Goal: Task Accomplishment & Management: Manage account settings

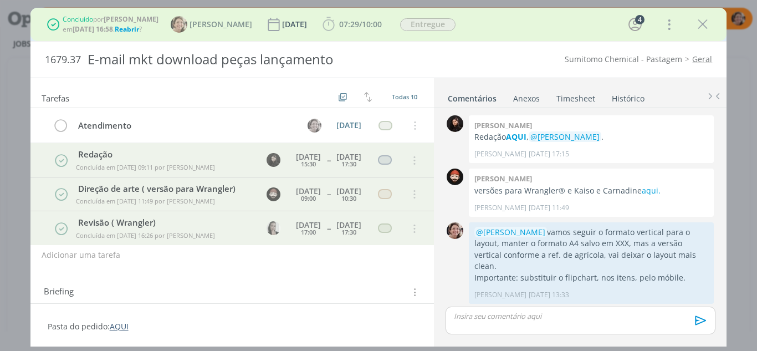
scroll to position [495, 0]
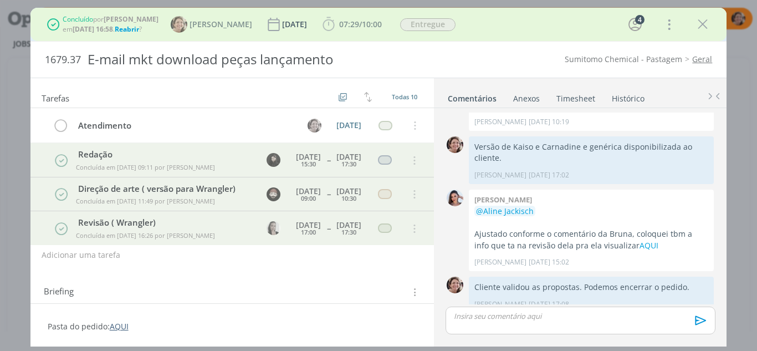
click at [701, 32] on icon "dialog" at bounding box center [702, 24] width 17 height 17
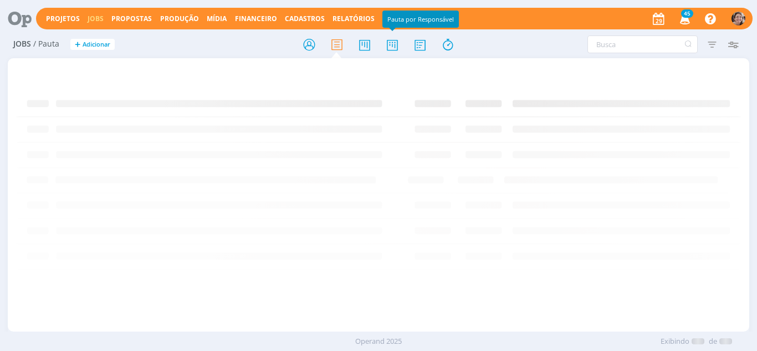
click at [387, 49] on icon at bounding box center [392, 45] width 20 height 22
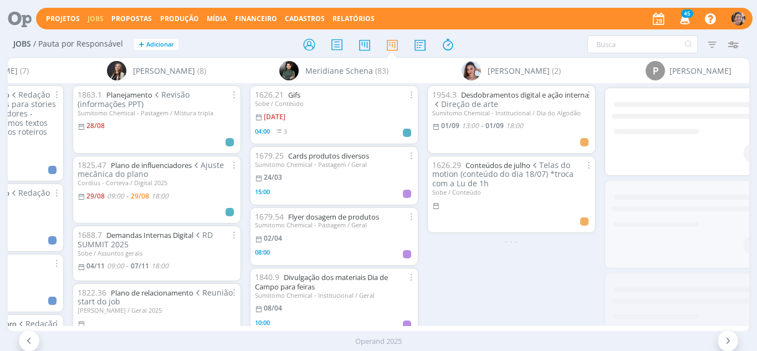
scroll to position [0, 1934]
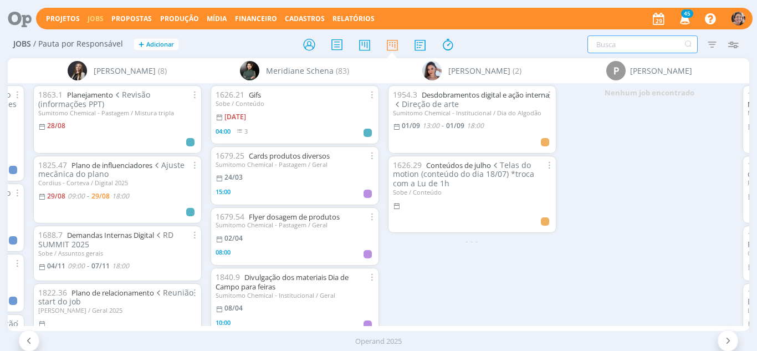
click at [619, 45] on input "text" at bounding box center [642, 44] width 110 height 18
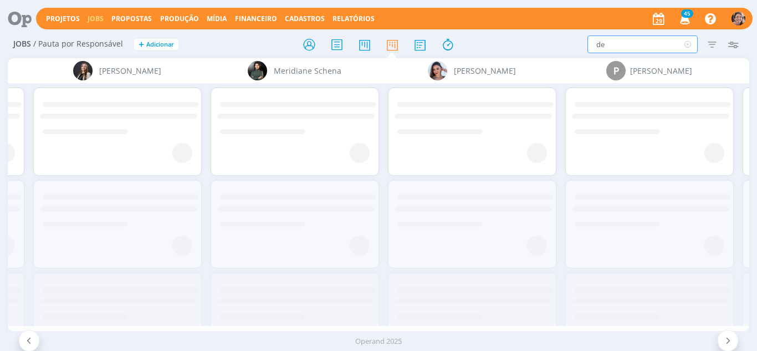
type input "d"
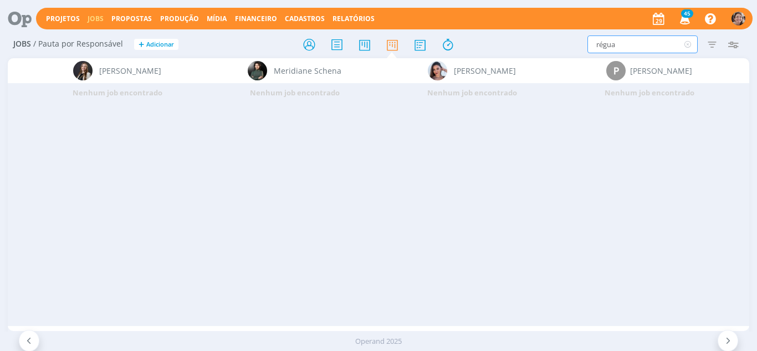
type input "régua"
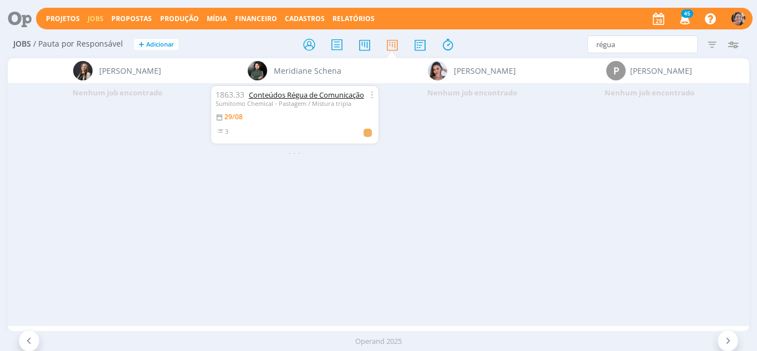
click at [300, 95] on link "Conteúdos Régua de Comunicação" at bounding box center [306, 95] width 115 height 10
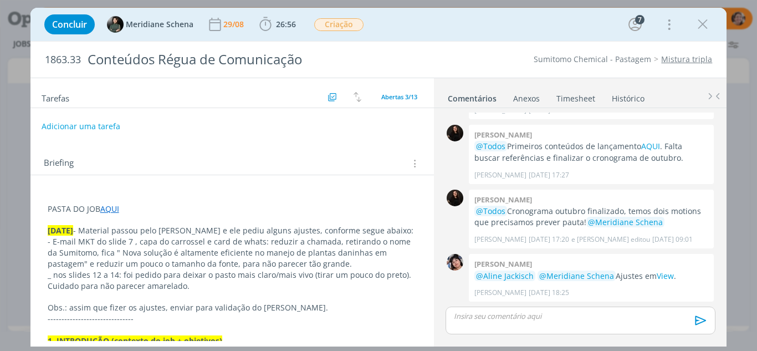
scroll to position [111, 0]
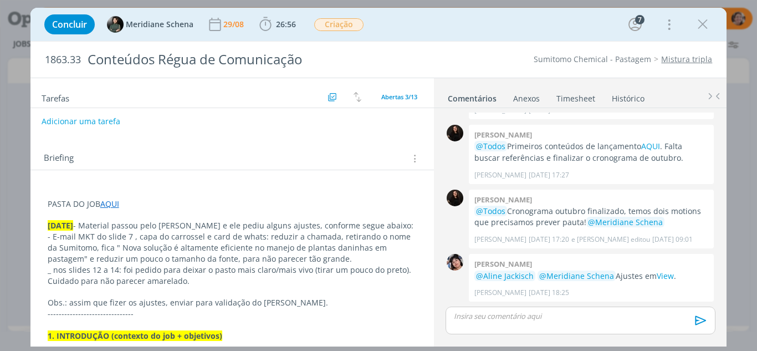
click at [166, 200] on p "PASTA DO JOB AQUI" at bounding box center [233, 203] width 370 height 11
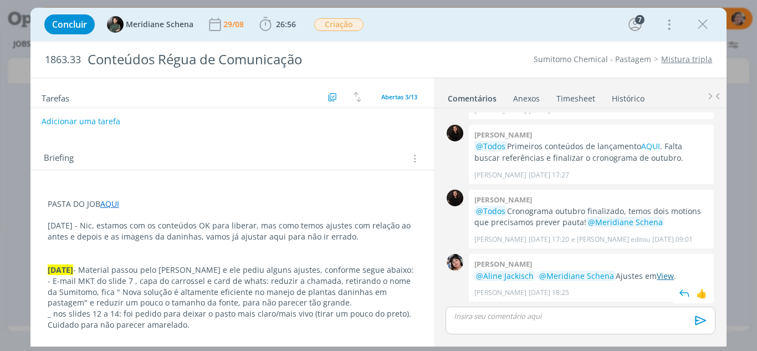
click at [658, 277] on link "View" at bounding box center [665, 275] width 17 height 11
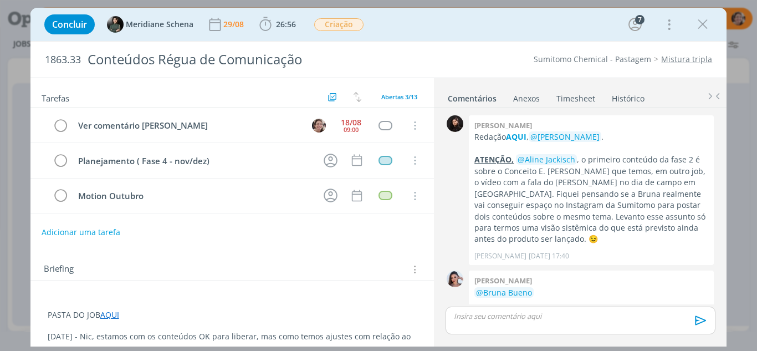
scroll to position [309, 0]
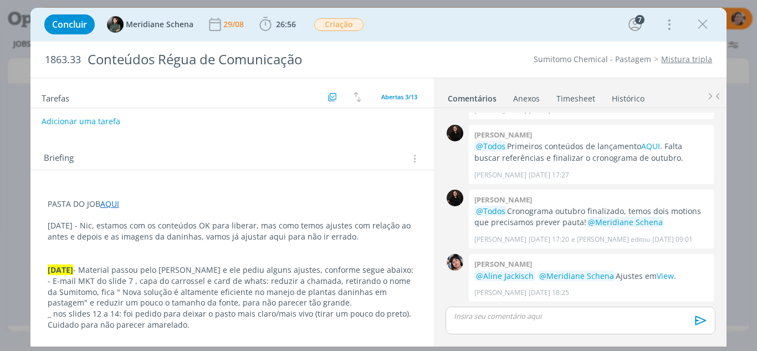
click at [347, 240] on p "[DATE] - Nic, estamos com os conteúdos OK para liberar, mas como temos ajustes …" at bounding box center [233, 231] width 370 height 22
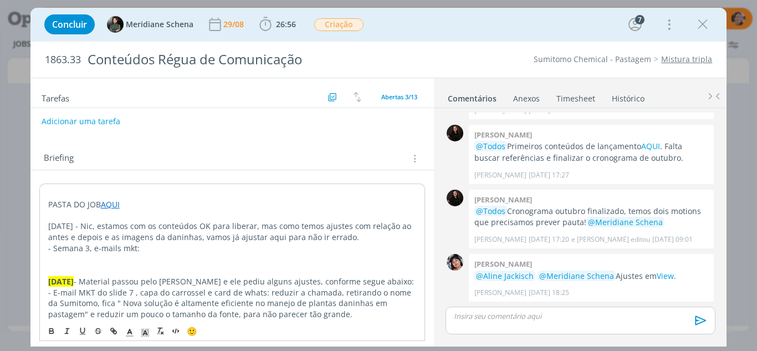
click at [117, 250] on p "- Semana 3, e-mails mkt:" at bounding box center [232, 248] width 368 height 11
click at [138, 253] on p "- Semana 3, e-mail mkt:" at bounding box center [232, 248] width 368 height 11
click at [93, 248] on p "- Semana 3, e-mail mkt: ajustar o antes e depois usando essas imagens" at bounding box center [233, 247] width 370 height 11
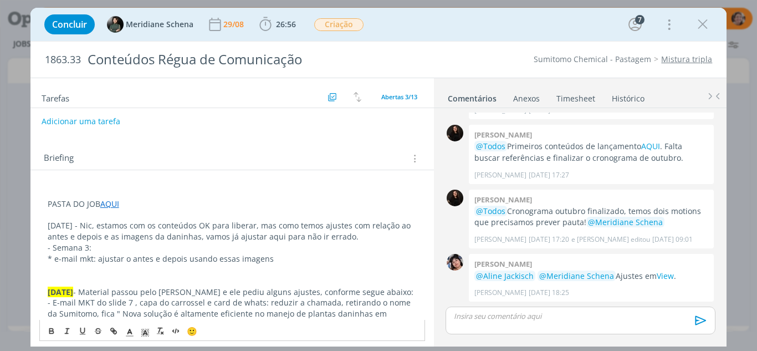
click at [267, 258] on p "* e-mail mkt: ajustar o antes e depois usando essas imagens" at bounding box center [233, 258] width 370 height 11
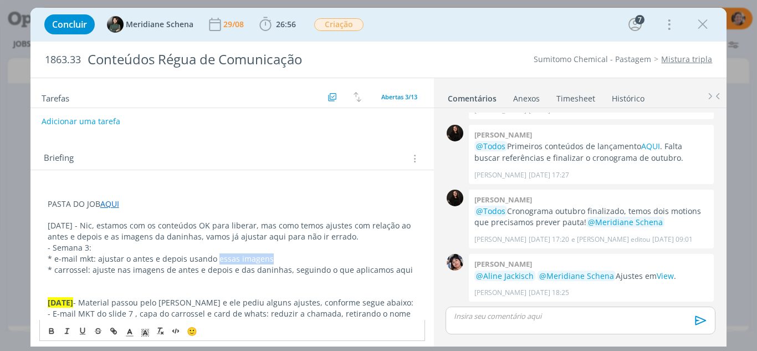
drag, startPoint x: 271, startPoint y: 256, endPoint x: 215, endPoint y: 255, distance: 56.5
click at [215, 255] on p "* e-mail mkt: ajustar o antes e depois usando essas imagens" at bounding box center [233, 258] width 370 height 11
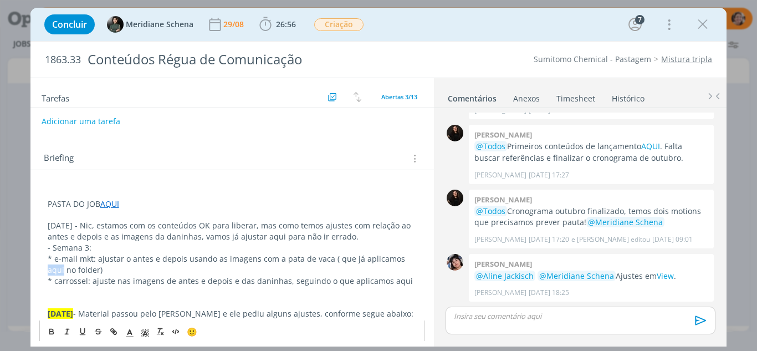
drag, startPoint x: 409, startPoint y: 255, endPoint x: 394, endPoint y: 257, distance: 15.0
click at [394, 257] on p "* e-mail mkt: ajustar o antes e depois usando as imagens com a pata de vaca ( q…" at bounding box center [233, 264] width 370 height 22
click at [113, 330] on icon "dialog" at bounding box center [113, 330] width 9 height 9
type input "aqui"
paste input "https://sobeae.sharepoint.com/:b:/s/SOBEAE/EVCv-pY_fadDhtBxw2Ip314BFXjZMzWOGxIK…"
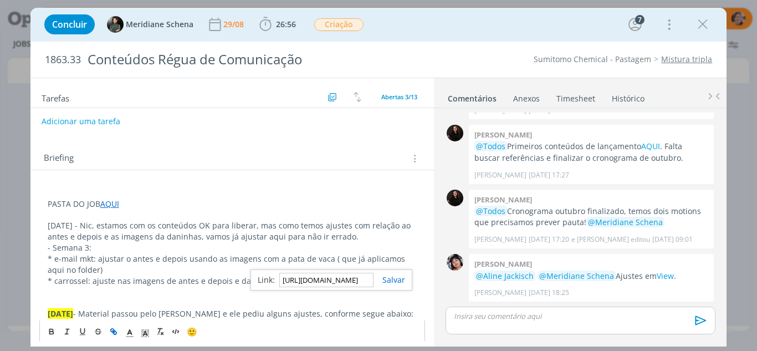
scroll to position [0, 291]
type input "https://sobeae.sharepoint.com/:b:/s/SOBEAE/EVCv-pY_fadDhtBxw2Ip314BFXjZMzWOGxIK…"
click at [394, 281] on link "dialog" at bounding box center [389, 279] width 32 height 11
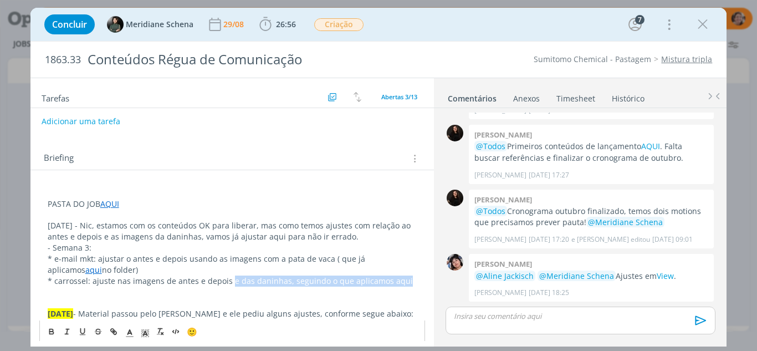
drag, startPoint x: 402, startPoint y: 283, endPoint x: 227, endPoint y: 280, distance: 175.1
click at [227, 280] on p "* carrossel: ajuste nas imagens de antes e depois e das daninhas, seguindo o qu…" at bounding box center [233, 280] width 370 height 11
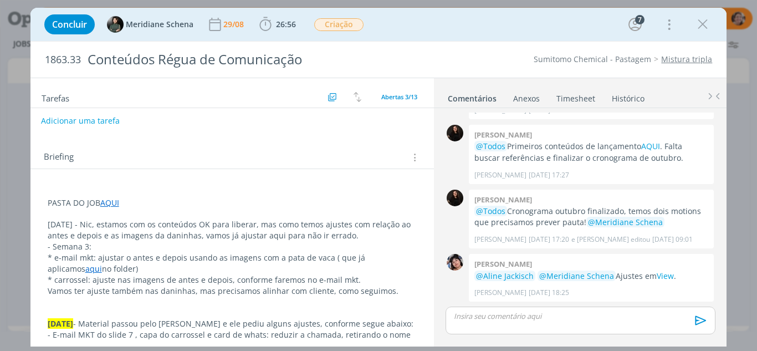
click at [86, 126] on button "Adicionar uma tarefa" at bounding box center [80, 120] width 79 height 19
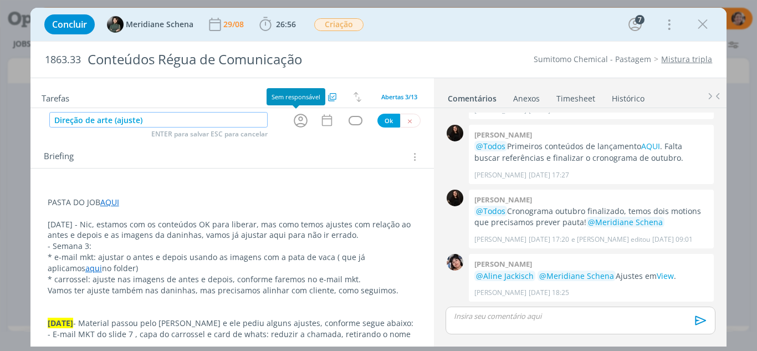
click at [298, 121] on icon "dialog" at bounding box center [300, 120] width 17 height 17
type input "Direção de arte (ajuste)"
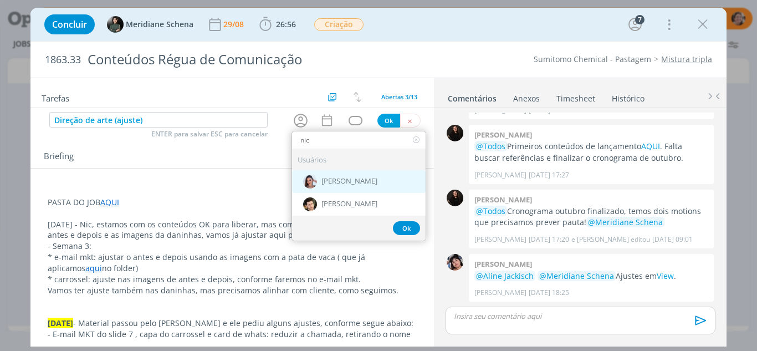
type input "nic"
click at [341, 180] on span "[PERSON_NAME]" at bounding box center [349, 181] width 56 height 9
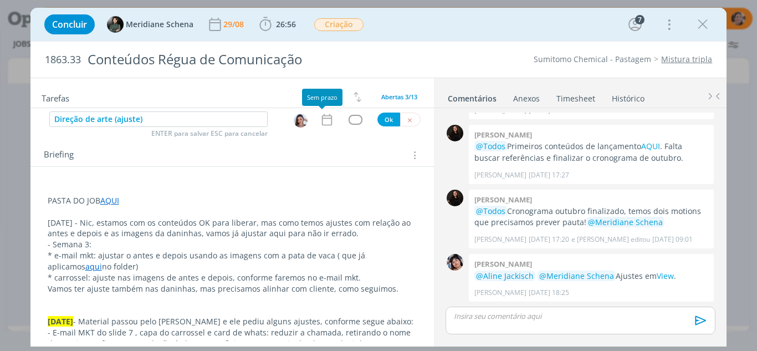
click at [324, 115] on icon "dialog" at bounding box center [327, 119] width 14 height 14
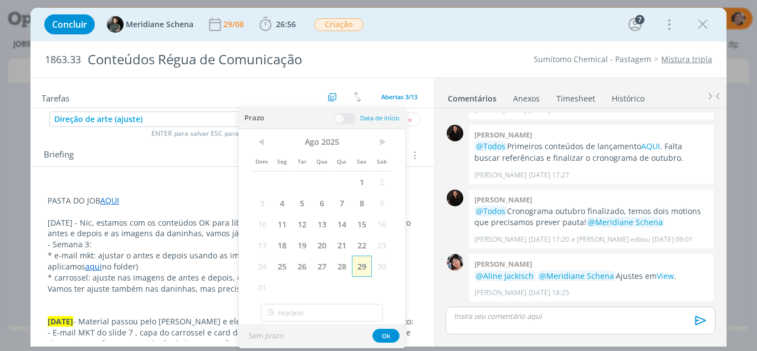
click at [358, 270] on span "29" at bounding box center [362, 265] width 20 height 21
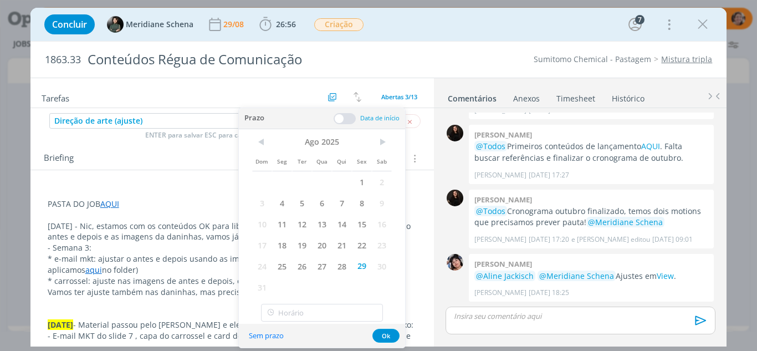
click at [339, 121] on span at bounding box center [345, 118] width 22 height 11
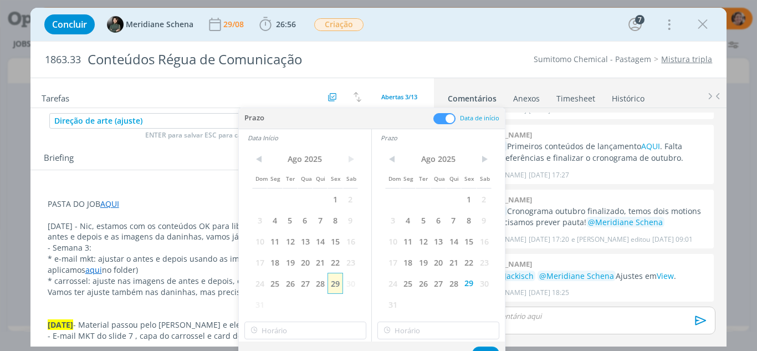
click at [340, 283] on span "29" at bounding box center [334, 283] width 15 height 21
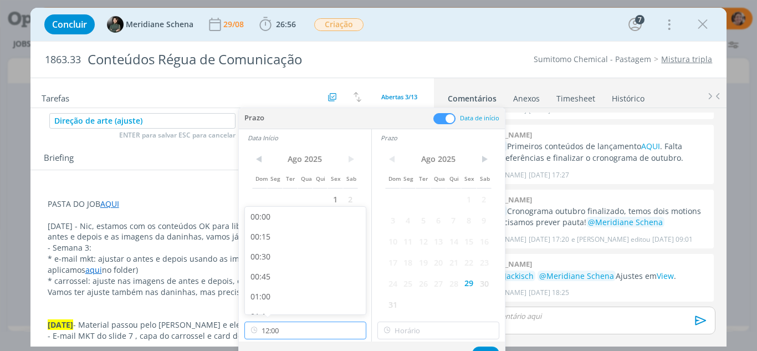
click at [310, 334] on input "12:00" at bounding box center [305, 330] width 122 height 18
click at [273, 217] on div "13:00" at bounding box center [307, 214] width 124 height 20
type input "13:00"
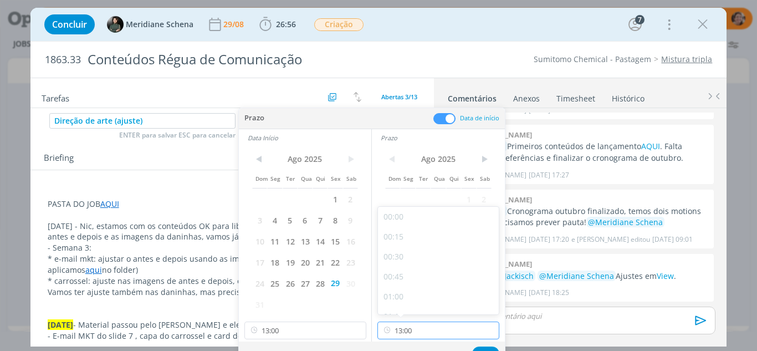
click at [424, 330] on input "13:00" at bounding box center [438, 330] width 122 height 18
click at [403, 270] on div "14:00" at bounding box center [440, 270] width 124 height 20
type input "14:00"
click at [484, 349] on button "Ok" at bounding box center [485, 353] width 27 height 14
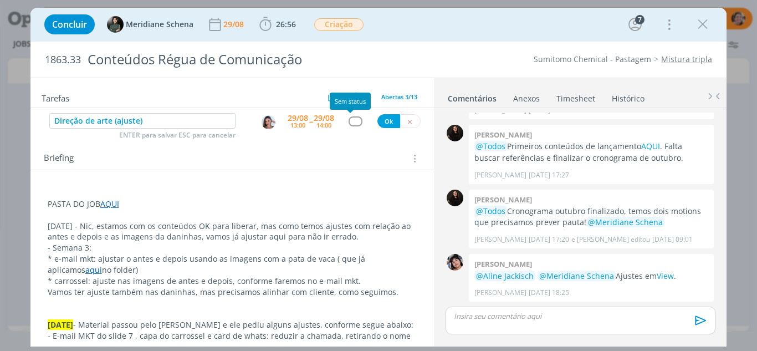
click at [355, 121] on div "dialog" at bounding box center [356, 120] width 14 height 9
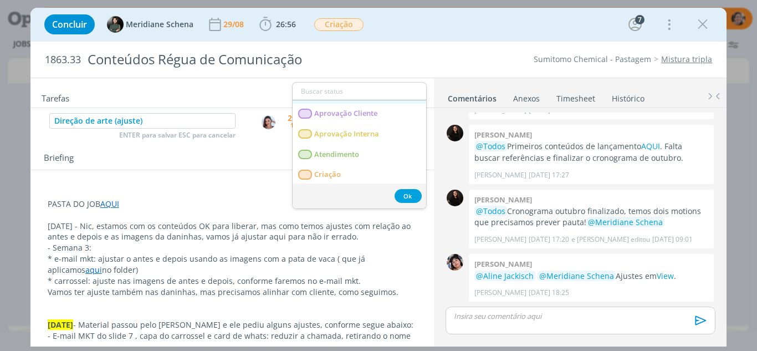
scroll to position [55, 0]
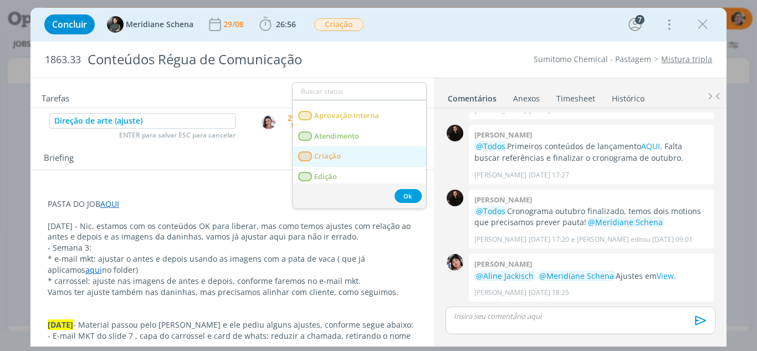
click at [341, 160] on link "Criação" at bounding box center [360, 156] width 134 height 21
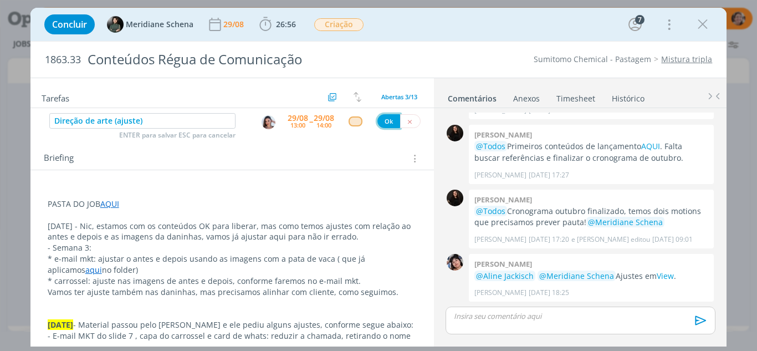
click at [388, 119] on button "Ok" at bounding box center [388, 121] width 23 height 14
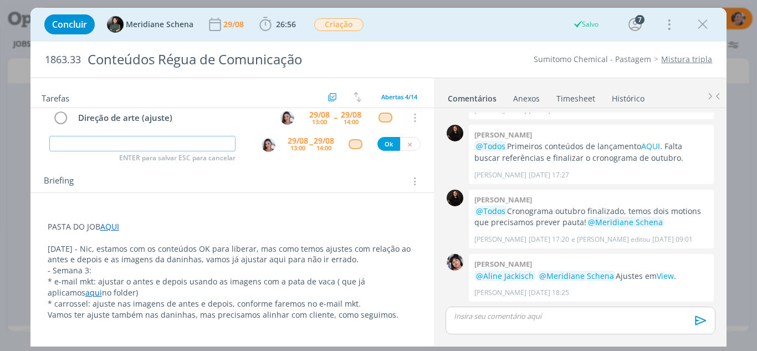
scroll to position [113, 0]
drag, startPoint x: 55, startPoint y: 247, endPoint x: 37, endPoint y: 247, distance: 18.3
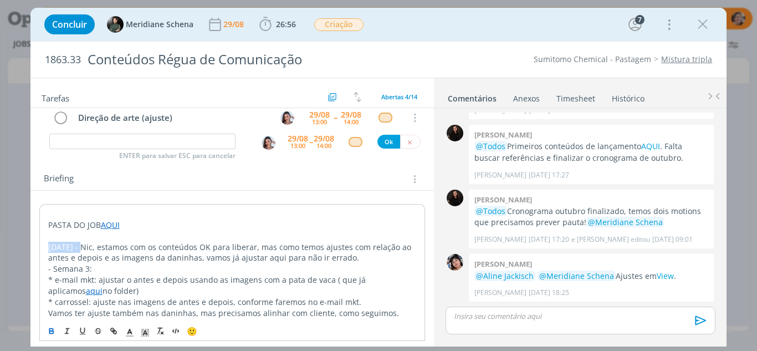
click at [52, 329] on icon "dialog" at bounding box center [51, 330] width 9 height 9
click at [144, 332] on icon "dialog" at bounding box center [145, 332] width 10 height 10
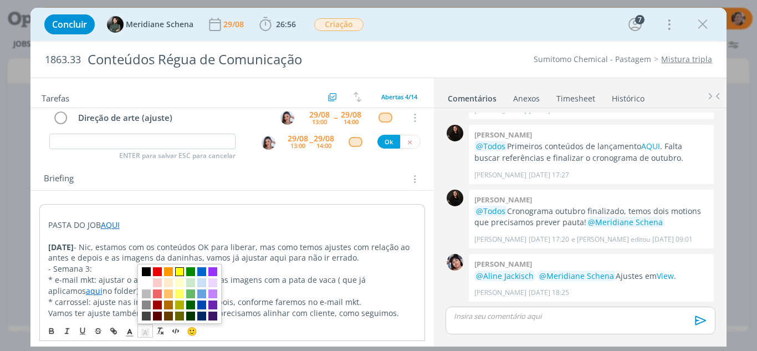
click at [180, 270] on span "dialog" at bounding box center [179, 271] width 9 height 9
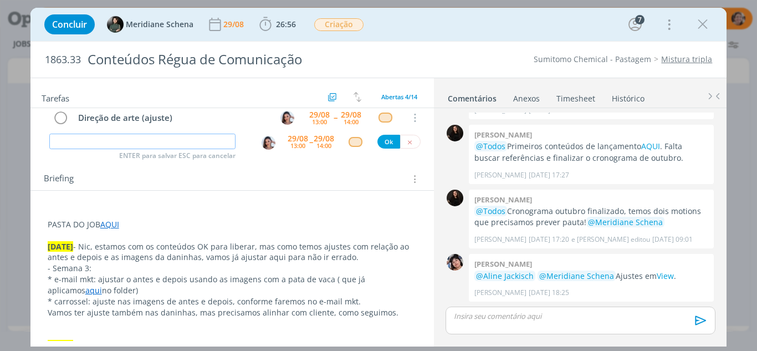
click at [195, 146] on input "dialog" at bounding box center [142, 142] width 187 height 16
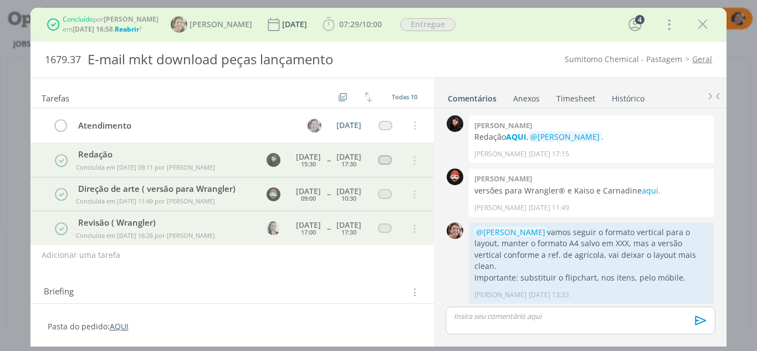
scroll to position [495, 0]
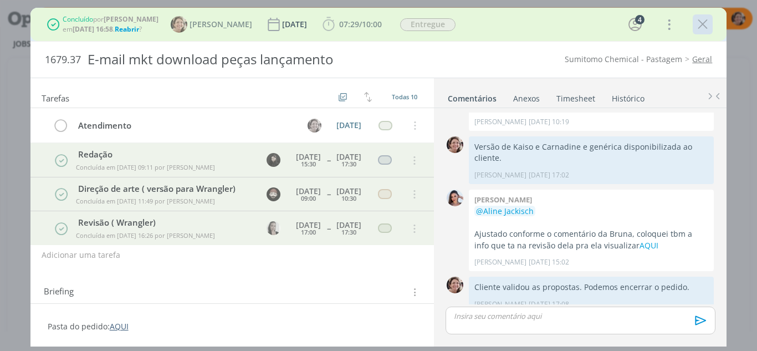
click at [701, 25] on icon "dialog" at bounding box center [702, 24] width 17 height 17
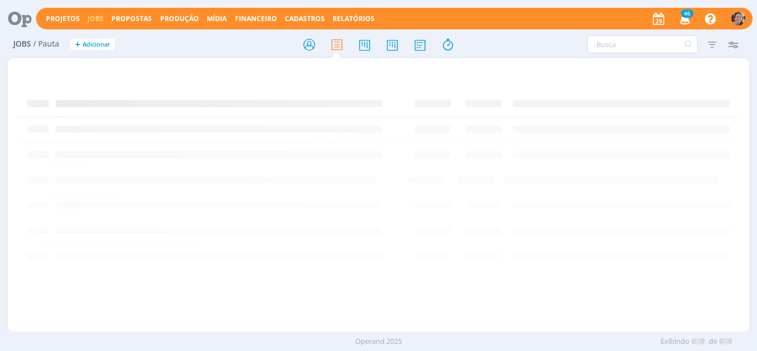
click at [396, 52] on icon at bounding box center [392, 45] width 20 height 22
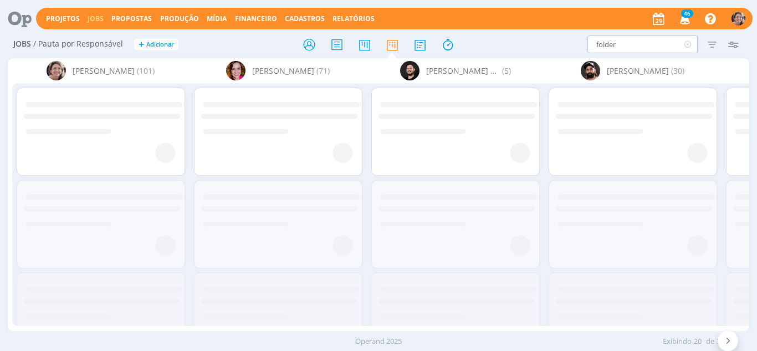
type input "folder"
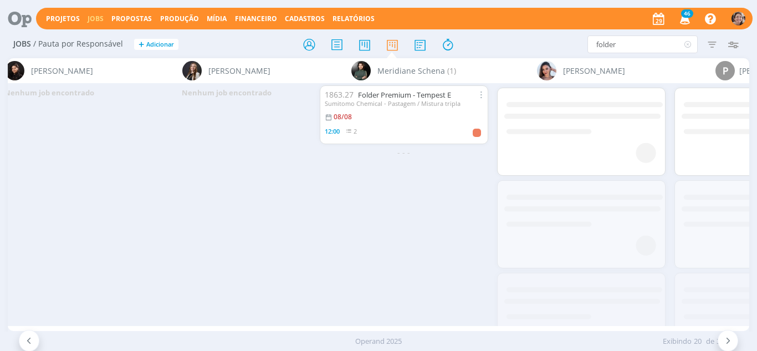
scroll to position [0, 1825]
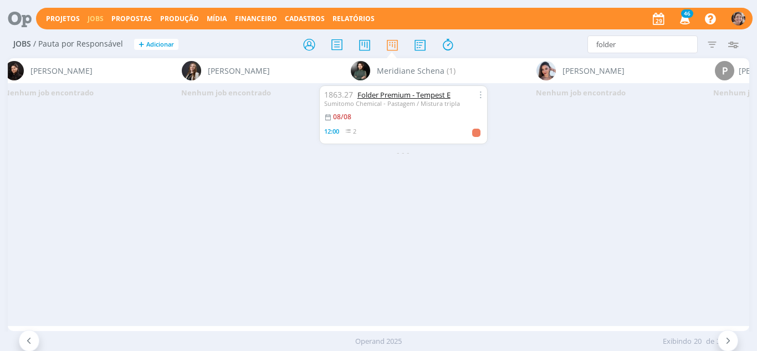
click at [370, 96] on link "Folder Premium - Tempest E" at bounding box center [403, 95] width 93 height 10
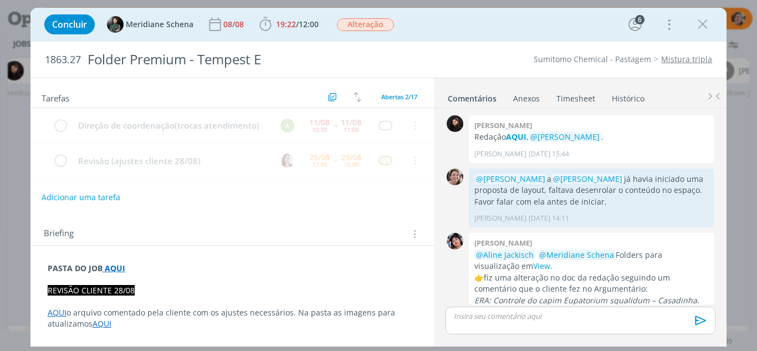
scroll to position [845, 0]
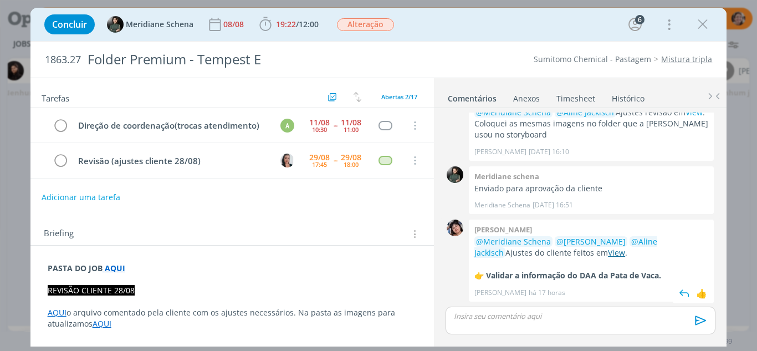
click at [608, 252] on link "View" at bounding box center [616, 252] width 17 height 11
click at [571, 97] on link "Timesheet" at bounding box center [576, 96] width 40 height 16
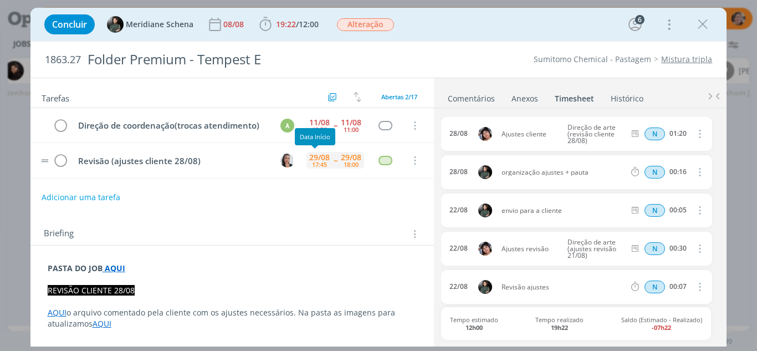
click at [312, 165] on div "17:45" at bounding box center [319, 164] width 15 height 6
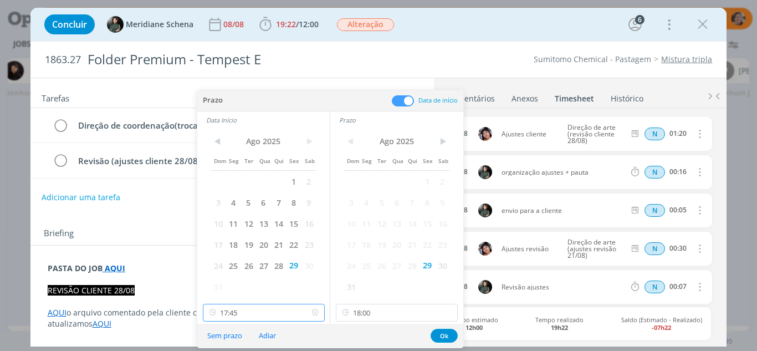
click at [271, 310] on input "17:45" at bounding box center [264, 313] width 122 height 18
click at [235, 219] on div "13:30" at bounding box center [265, 221] width 124 height 20
type input "13:30"
click at [394, 314] on input "18:00" at bounding box center [397, 313] width 122 height 18
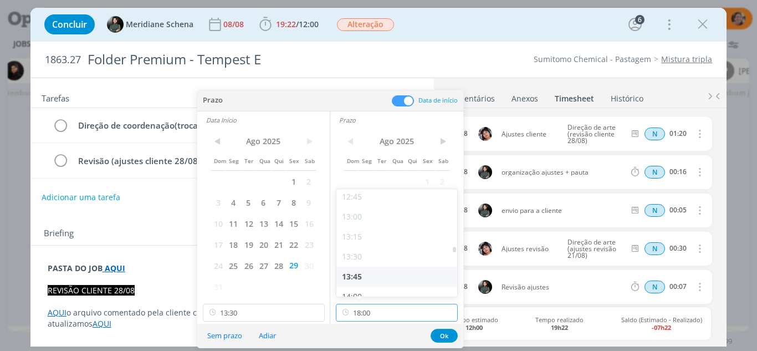
scroll to position [1075, 0]
click at [355, 241] on div "14:00" at bounding box center [398, 241] width 124 height 20
type input "14:00"
click at [442, 334] on button "Ok" at bounding box center [444, 336] width 27 height 14
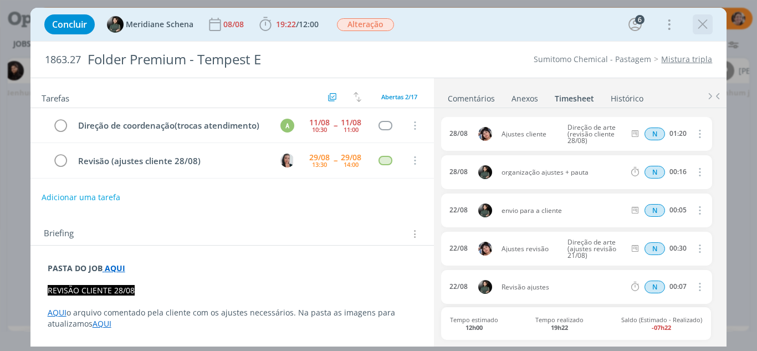
click at [701, 27] on icon "dialog" at bounding box center [702, 24] width 17 height 17
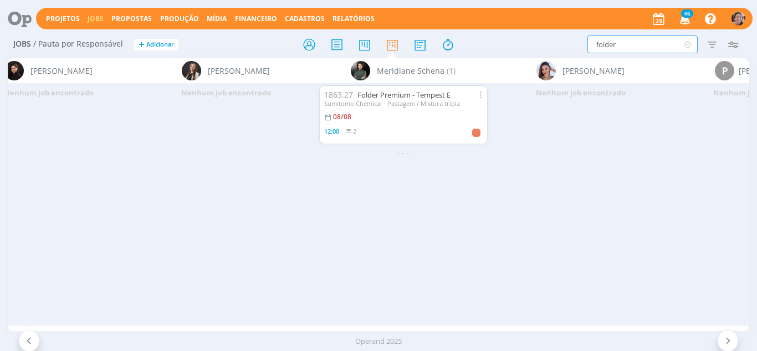
drag, startPoint x: 619, startPoint y: 45, endPoint x: 547, endPoint y: 49, distance: 72.7
click at [547, 49] on div "folder Filtrar Filtrar Limpar folder Tipo Jobs e Tarefas Data Personalizado a S…" at bounding box center [626, 44] width 236 height 18
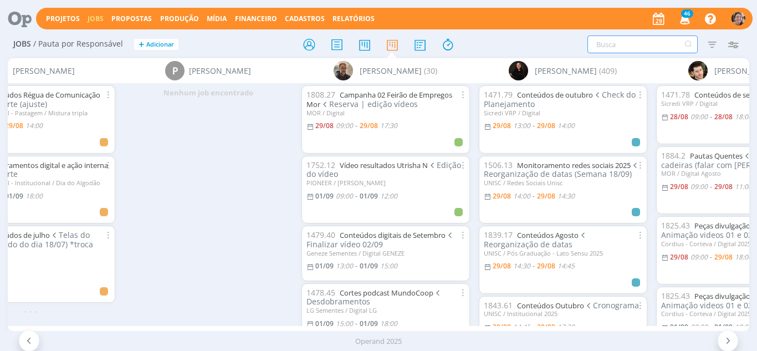
click at [616, 49] on input "text" at bounding box center [642, 44] width 110 height 18
type input "setembro"
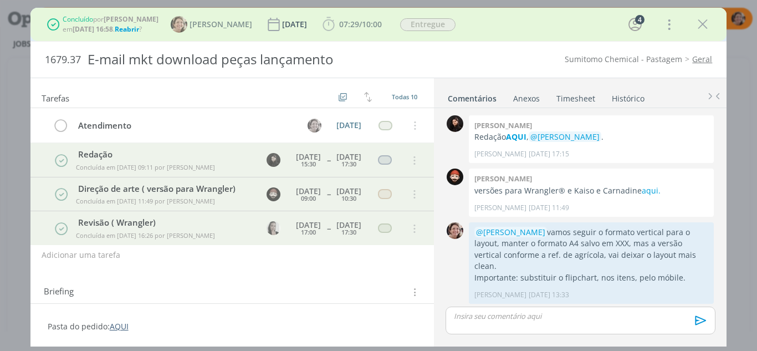
scroll to position [495, 0]
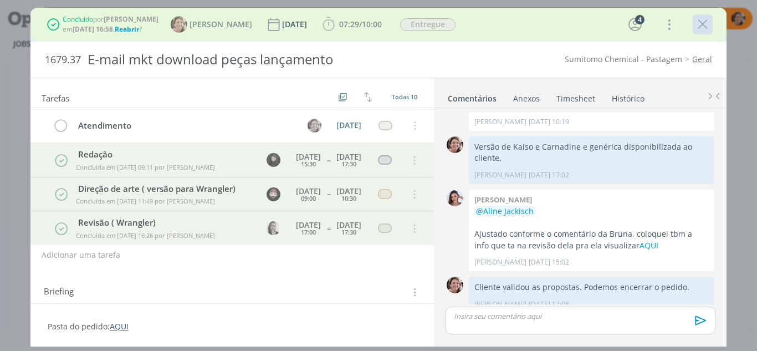
click at [706, 20] on icon "dialog" at bounding box center [702, 24] width 17 height 17
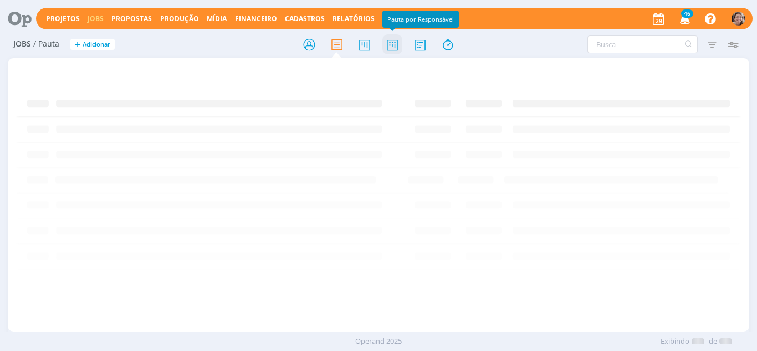
click at [387, 48] on icon at bounding box center [392, 45] width 20 height 22
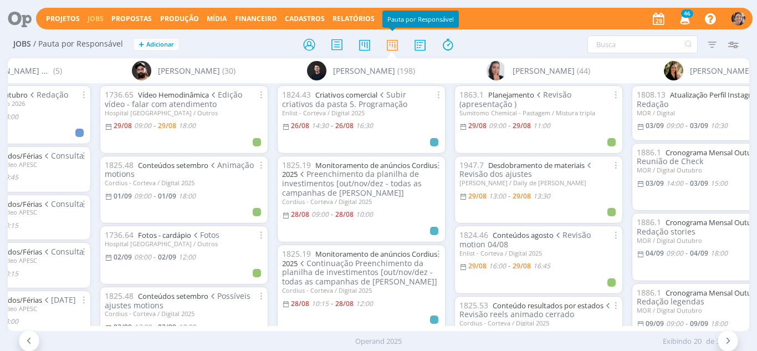
scroll to position [0, 449]
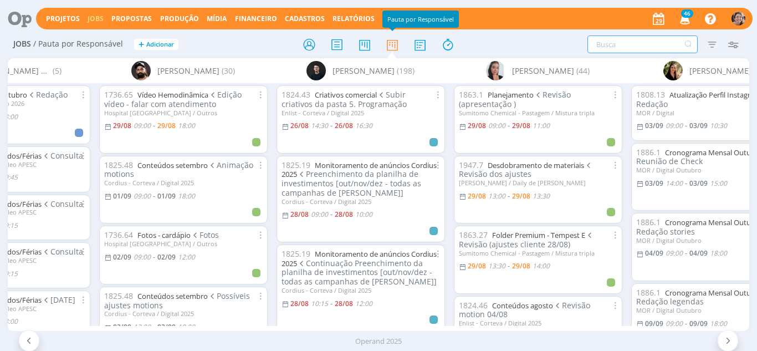
click at [645, 43] on input "text" at bounding box center [642, 44] width 110 height 18
type input "setembro"
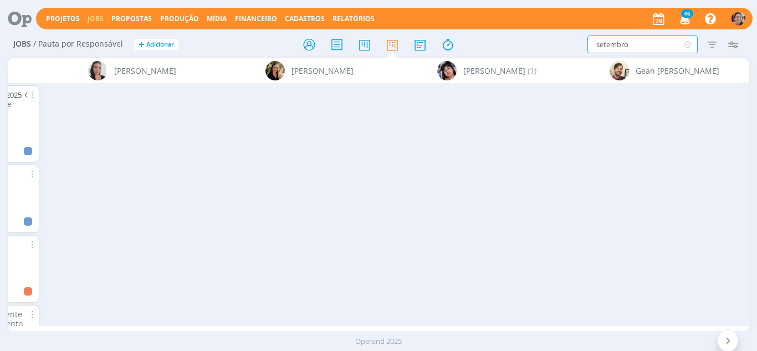
scroll to position [0, 0]
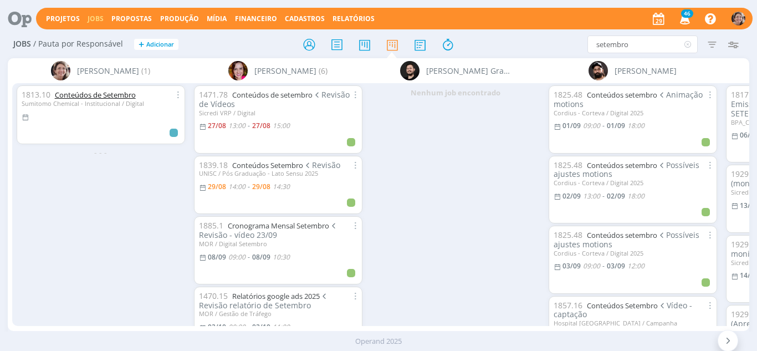
click at [101, 90] on link "Conteúdos de Setembro" at bounding box center [95, 95] width 81 height 10
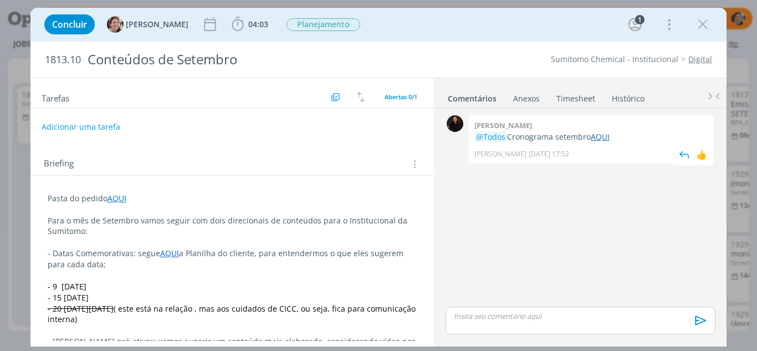
click at [602, 133] on link "AQUI" at bounding box center [600, 136] width 19 height 11
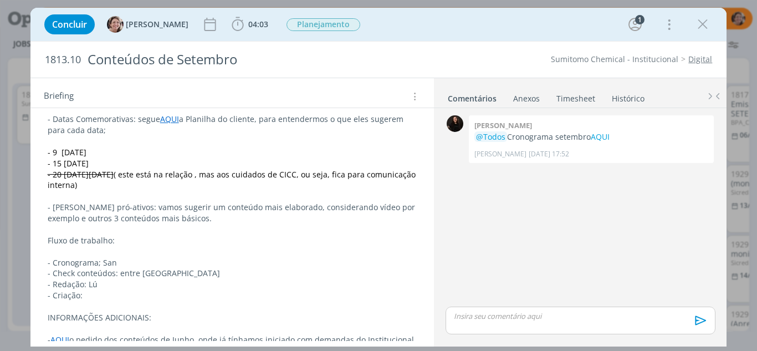
scroll to position [147, 0]
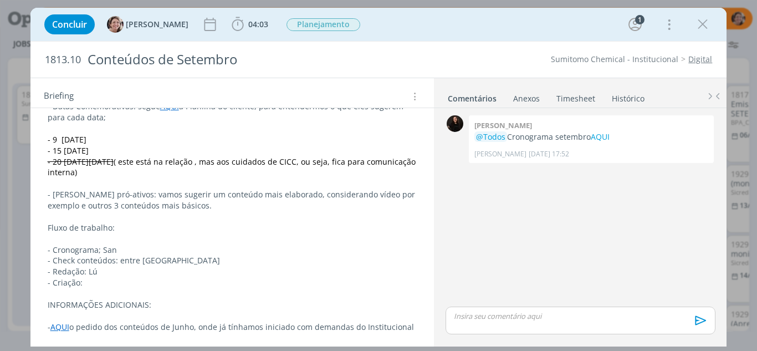
click at [555, 183] on div "0 Sandriny soares @Todos Cronograma setembro AQUI Sandriny Soares 26/08 às 17:5…" at bounding box center [580, 208] width 278 height 192
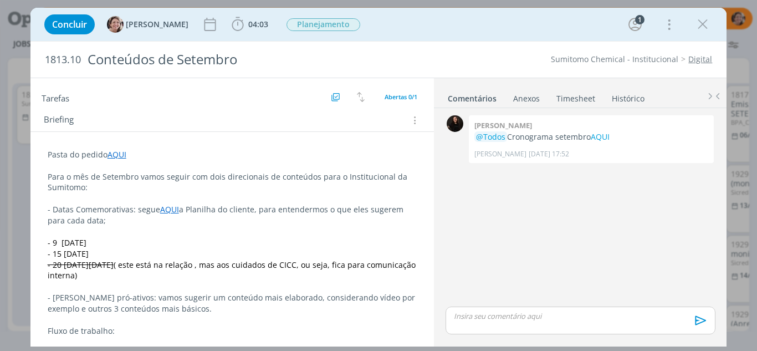
scroll to position [36, 0]
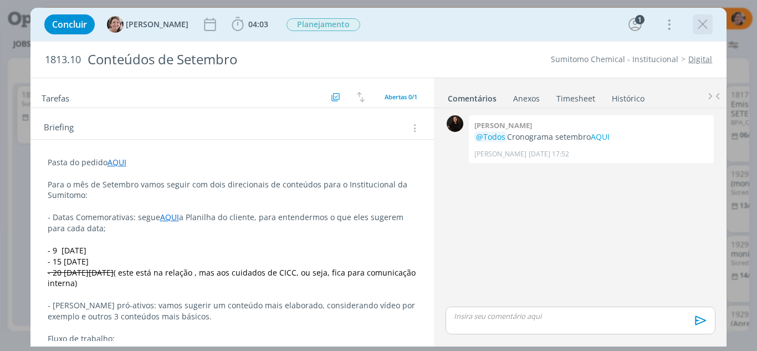
click at [706, 28] on icon "dialog" at bounding box center [702, 24] width 17 height 17
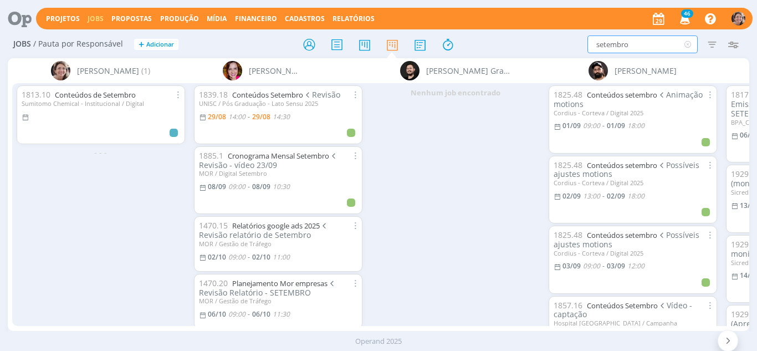
drag, startPoint x: 554, startPoint y: 49, endPoint x: 513, endPoint y: 54, distance: 41.8
click at [514, 51] on div "setembro Filtrar Filtrar Limpar setembro Tipo Jobs e Tarefas Data Personalizado…" at bounding box center [626, 44] width 236 height 18
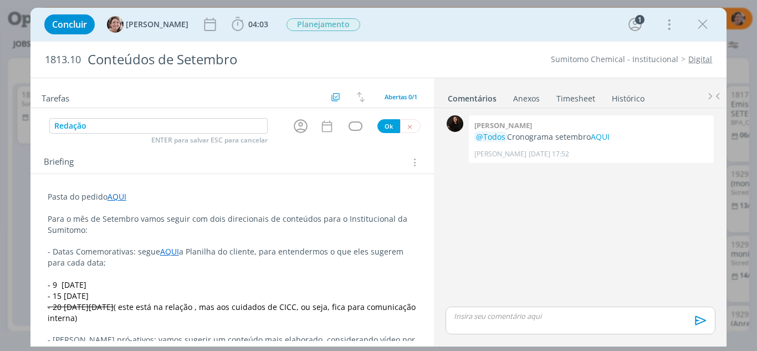
type input "Redação"
click at [299, 123] on icon "dialog" at bounding box center [300, 125] width 17 height 17
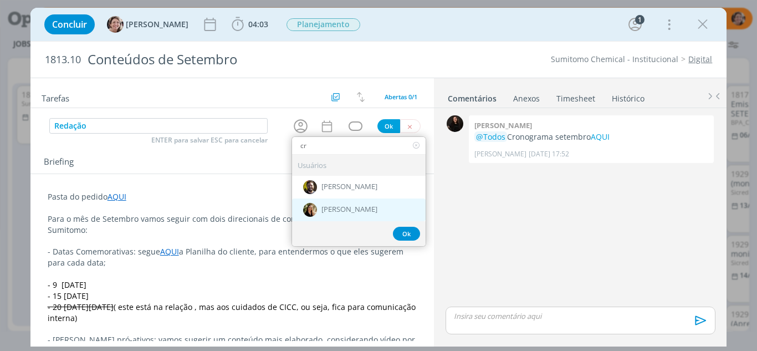
type input "cr"
click at [339, 208] on span "[PERSON_NAME]" at bounding box center [349, 210] width 56 height 9
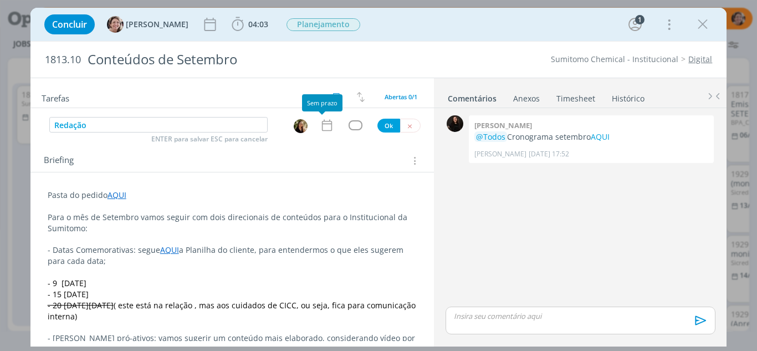
click at [324, 122] on icon "dialog" at bounding box center [327, 125] width 14 height 14
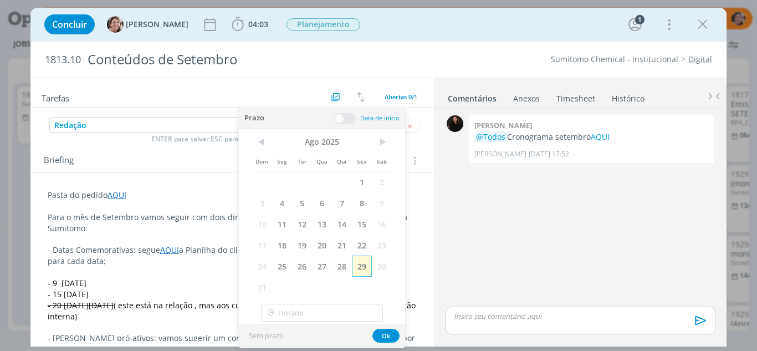
click at [363, 265] on span "29" at bounding box center [362, 265] width 20 height 21
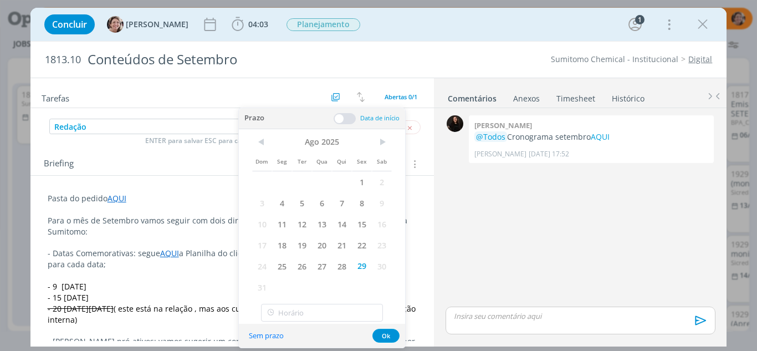
click at [340, 124] on div "Prazo Data de início" at bounding box center [322, 118] width 166 height 21
click at [341, 115] on span at bounding box center [345, 118] width 22 height 11
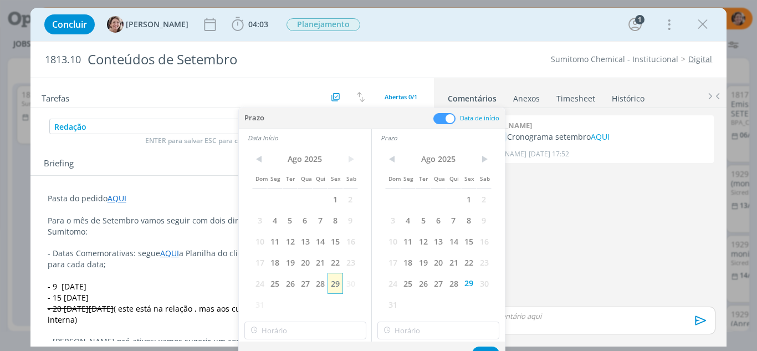
click at [334, 285] on span "29" at bounding box center [334, 283] width 15 height 21
type input "13:00"
click at [296, 330] on input "13:00" at bounding box center [305, 330] width 122 height 18
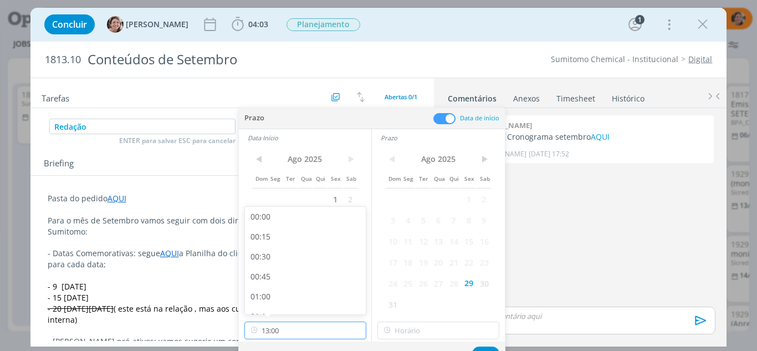
scroll to position [953, 0]
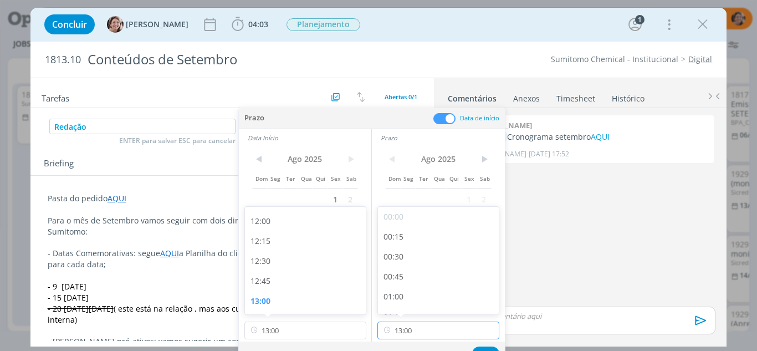
click at [426, 332] on input "13:00" at bounding box center [438, 330] width 122 height 18
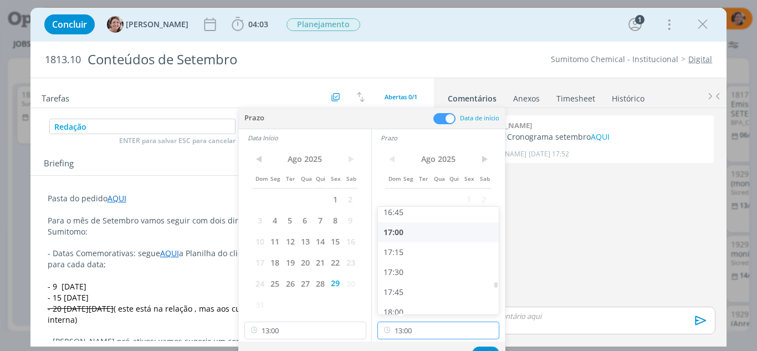
scroll to position [1396, 0]
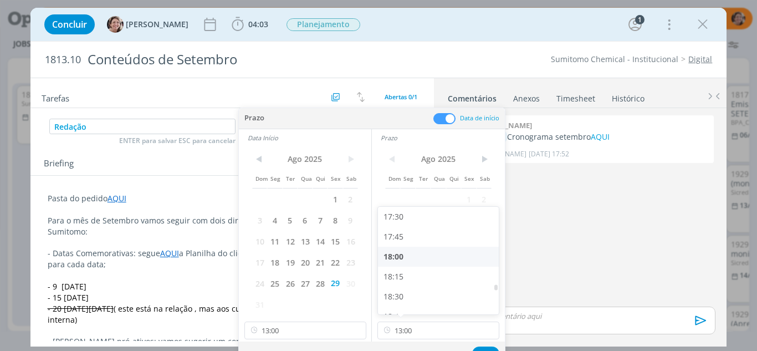
click at [399, 254] on div "18:00" at bounding box center [440, 257] width 124 height 20
type input "18:00"
click at [485, 346] on button "Ok" at bounding box center [485, 353] width 27 height 14
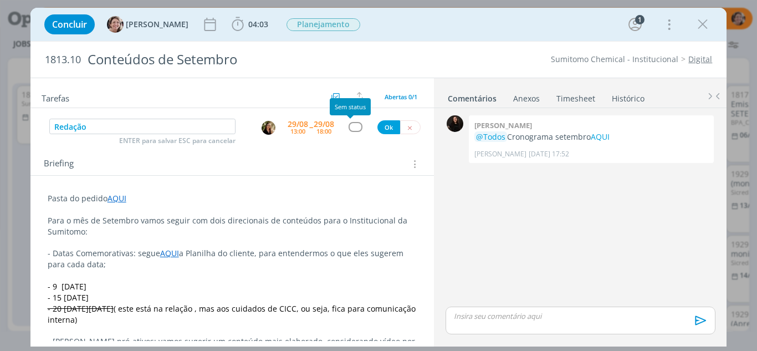
click at [349, 123] on div "dialog" at bounding box center [356, 126] width 14 height 9
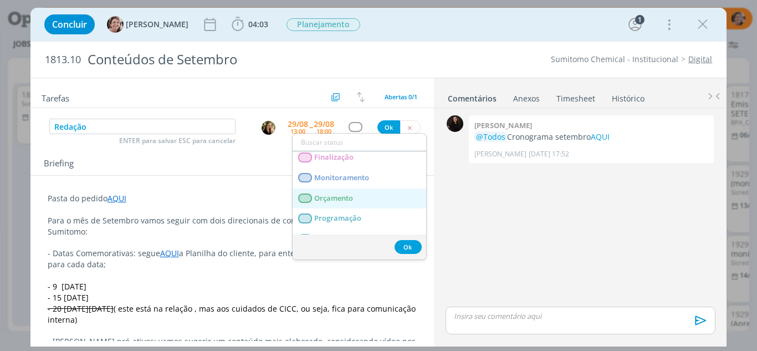
scroll to position [242, 0]
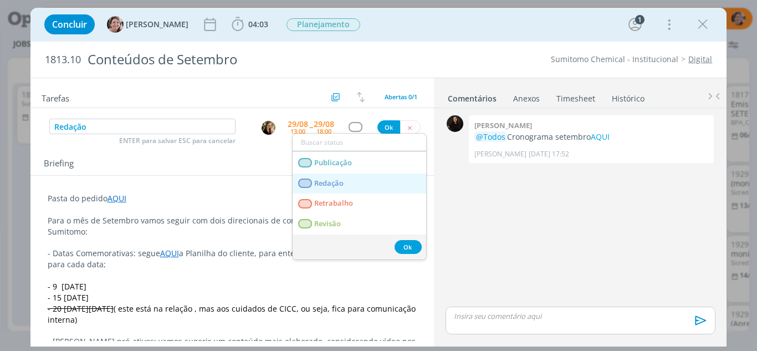
click at [351, 181] on link "Redação" at bounding box center [360, 183] width 134 height 21
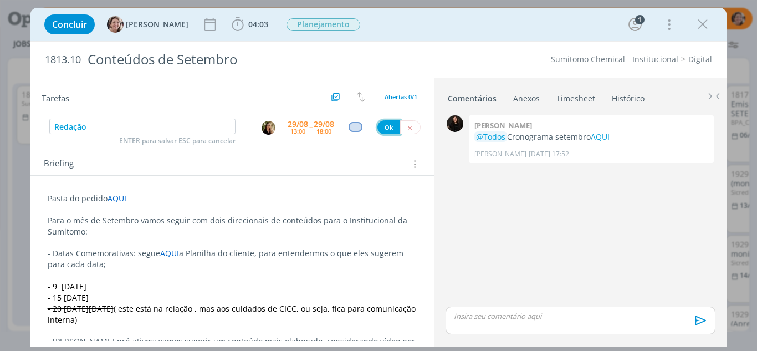
click at [385, 125] on button "Ok" at bounding box center [388, 127] width 23 height 14
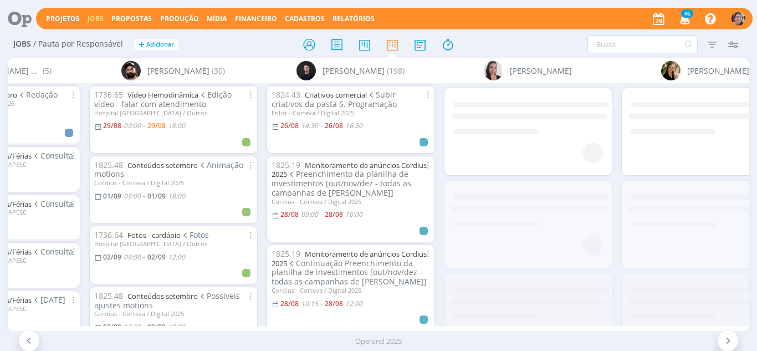
scroll to position [0, 579]
